Goal: Information Seeking & Learning: Learn about a topic

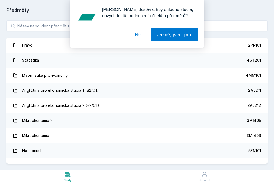
click at [138, 36] on button "Ne" at bounding box center [137, 34] width 19 height 13
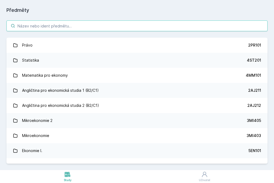
click at [132, 28] on input "search" at bounding box center [136, 25] width 261 height 11
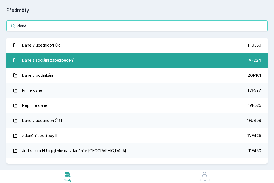
type input "daně"
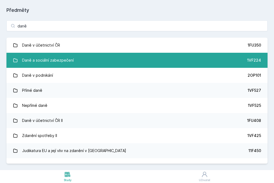
click at [106, 57] on link "Daně a sociální zabezpečení 1VF224" at bounding box center [136, 60] width 261 height 15
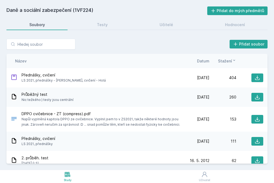
click at [42, 97] on span "Nic težkého:) testy jsou centrální" at bounding box center [48, 99] width 52 height 5
click at [13, 97] on icon at bounding box center [14, 96] width 6 height 6
click at [104, 22] on link "Testy" at bounding box center [102, 24] width 56 height 11
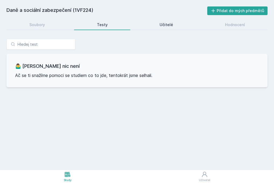
click at [169, 24] on div "Učitelé" at bounding box center [165, 24] width 13 height 5
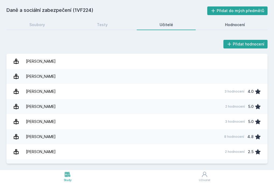
click at [233, 26] on div "Hodnocení" at bounding box center [235, 24] width 20 height 5
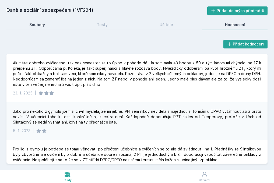
click at [52, 27] on link "Soubory" at bounding box center [36, 24] width 61 height 11
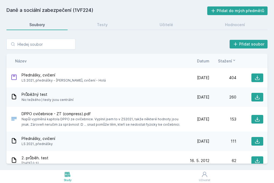
click at [208, 61] on span "Datum" at bounding box center [203, 61] width 12 height 6
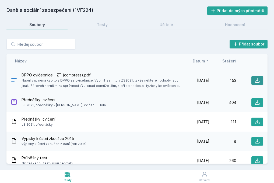
click at [256, 81] on icon at bounding box center [256, 80] width 5 height 5
click at [91, 41] on div "Přidat soubor" at bounding box center [136, 44] width 261 height 11
drag, startPoint x: 99, startPoint y: 10, endPoint x: -1, endPoint y: 12, distance: 100.0
click at [0, 12] on html "Study Uživatel Studium Všechny předměty Moje předměty Daně a sociální zabezpeče…" at bounding box center [137, 91] width 274 height 183
copy h2 "Daně a sociální zabezpečení (1VF224)"
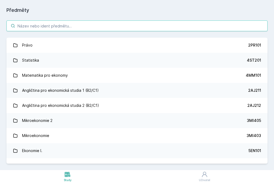
click at [48, 28] on input "search" at bounding box center [136, 25] width 261 height 11
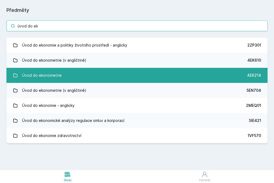
type input "úvod do ek"
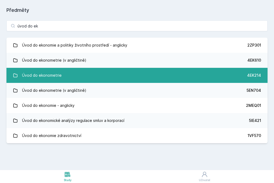
click at [55, 80] on div "Úvod do ekonometrie" at bounding box center [42, 75] width 40 height 11
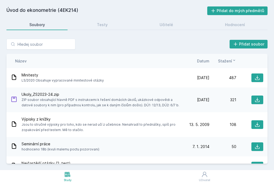
click at [206, 62] on span "Datum" at bounding box center [203, 61] width 12 height 6
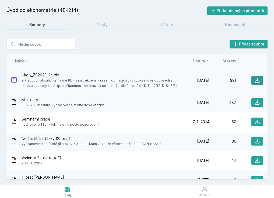
click at [261, 81] on button at bounding box center [257, 80] width 12 height 9
click at [112, 24] on link "Testy" at bounding box center [102, 24] width 56 height 11
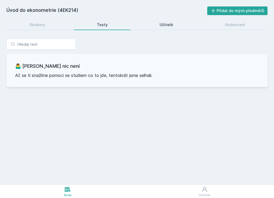
click at [138, 25] on link "Učitelé" at bounding box center [166, 24] width 59 height 11
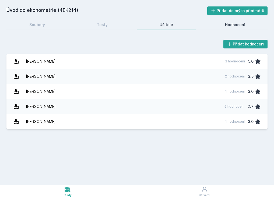
click at [226, 28] on link "Hodnocení" at bounding box center [234, 24] width 65 height 11
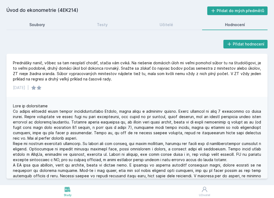
click at [45, 26] on link "Soubory" at bounding box center [36, 24] width 61 height 11
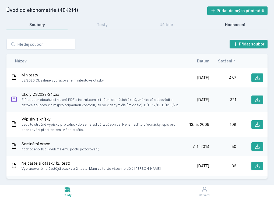
click at [238, 22] on div "Hodnocení" at bounding box center [235, 24] width 20 height 5
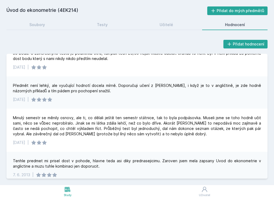
scroll to position [269, 0]
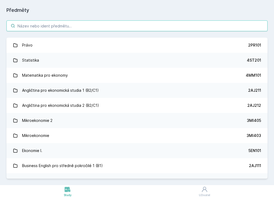
click at [52, 25] on input "search" at bounding box center [136, 25] width 261 height 11
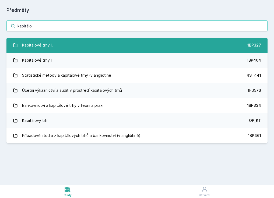
type input "kapitálo"
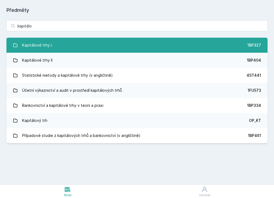
click at [141, 49] on link "Kapitálové trhy I. 1BP327" at bounding box center [136, 45] width 261 height 15
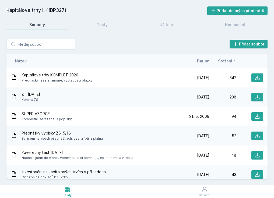
click at [206, 60] on span "Datum" at bounding box center [203, 61] width 12 height 6
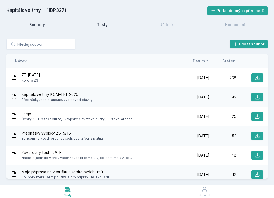
click at [115, 24] on link "Testy" at bounding box center [102, 24] width 56 height 11
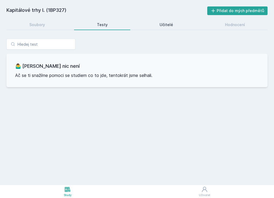
click at [144, 26] on link "Učitelé" at bounding box center [166, 24] width 59 height 11
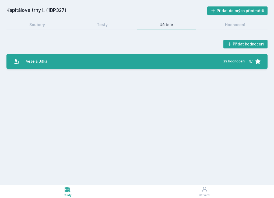
click at [57, 61] on link "Veselá Jitka 29 hodnocení 4.1" at bounding box center [136, 61] width 261 height 15
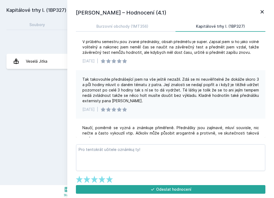
scroll to position [139, 0]
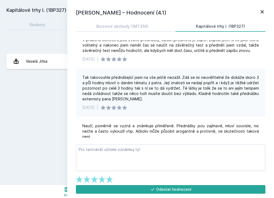
click at [259, 11] on icon at bounding box center [262, 12] width 6 height 6
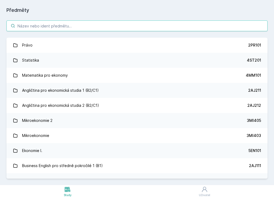
click at [45, 24] on input "search" at bounding box center [136, 25] width 261 height 11
click at [62, 25] on input "search" at bounding box center [136, 25] width 261 height 11
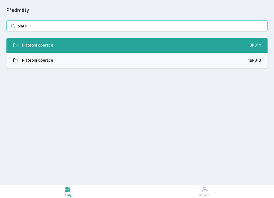
type input "plate"
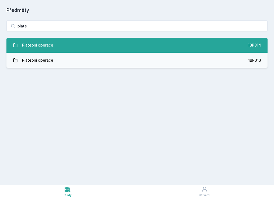
click at [73, 42] on link "Platební operace 1BP314" at bounding box center [136, 45] width 261 height 15
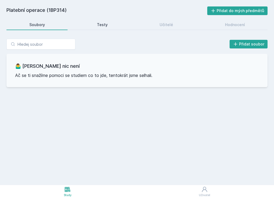
click at [101, 20] on link "Testy" at bounding box center [102, 24] width 56 height 11
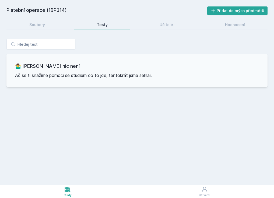
click at [108, 25] on link "Testy" at bounding box center [102, 24] width 56 height 11
click at [165, 21] on link "Učitelé" at bounding box center [166, 24] width 59 height 11
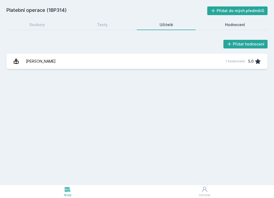
click at [242, 27] on div "Hodnocení" at bounding box center [235, 24] width 20 height 5
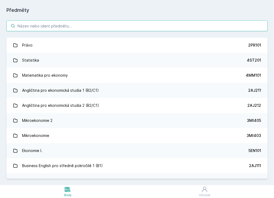
click at [49, 26] on input "search" at bounding box center [136, 25] width 261 height 11
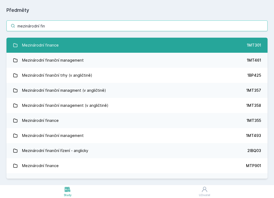
type input "mezinárodní fin"
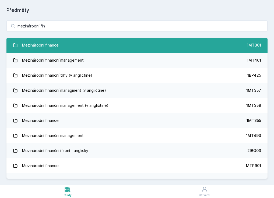
click at [64, 42] on link "Mezinárodní finance 1MT301" at bounding box center [136, 45] width 261 height 15
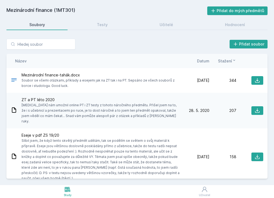
click at [203, 59] on span "Datum" at bounding box center [203, 61] width 12 height 6
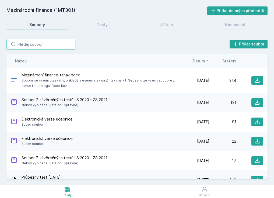
click at [44, 48] on input "search" at bounding box center [40, 44] width 69 height 11
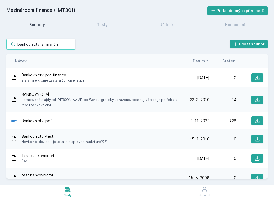
type input "bankovnictví a finanční"
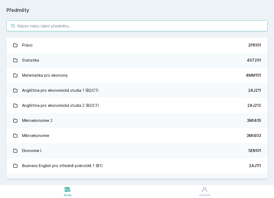
click at [43, 28] on input "search" at bounding box center [136, 25] width 261 height 11
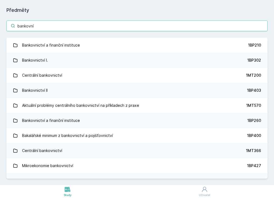
type input "bankovní"
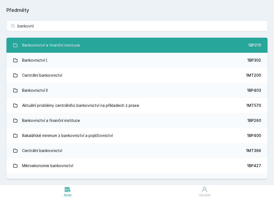
drag, startPoint x: 43, startPoint y: 28, endPoint x: 64, endPoint y: 46, distance: 27.5
click at [64, 46] on div "Bankovnictví a finanční instituce" at bounding box center [51, 45] width 58 height 11
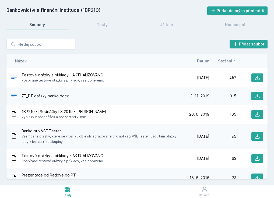
click at [207, 64] on div "Název Datum Stažení" at bounding box center [136, 61] width 261 height 14
click at [206, 63] on span "Datum" at bounding box center [203, 61] width 12 height 6
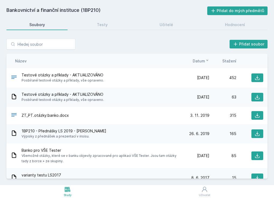
click at [99, 30] on div "Bankovnictví a finanční instituce (1BP210) Přidat do mých předmětů [GEOGRAPHIC_…" at bounding box center [136, 92] width 261 height 172
click at [99, 25] on div "Testy" at bounding box center [102, 24] width 11 height 5
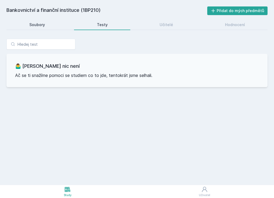
click at [58, 23] on link "Soubory" at bounding box center [36, 24] width 61 height 11
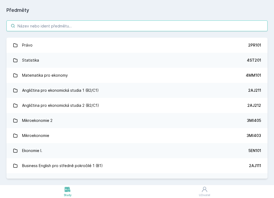
click at [61, 28] on input "search" at bounding box center [136, 25] width 261 height 11
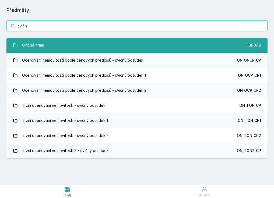
type input "cvičn"
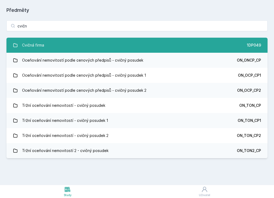
click at [55, 49] on link "Cvičná firma 1DP049" at bounding box center [136, 45] width 261 height 15
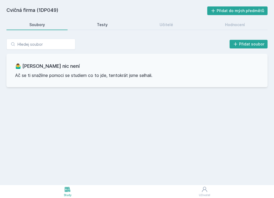
click at [96, 23] on link "Testy" at bounding box center [102, 24] width 56 height 11
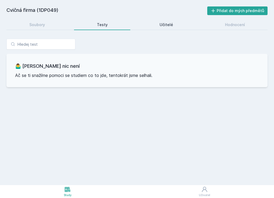
click at [163, 24] on div "Učitelé" at bounding box center [165, 24] width 13 height 5
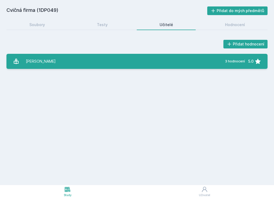
click at [87, 57] on link "[PERSON_NAME] 3 hodnocení 5.0" at bounding box center [136, 61] width 261 height 15
